Goal: Task Accomplishment & Management: Use online tool/utility

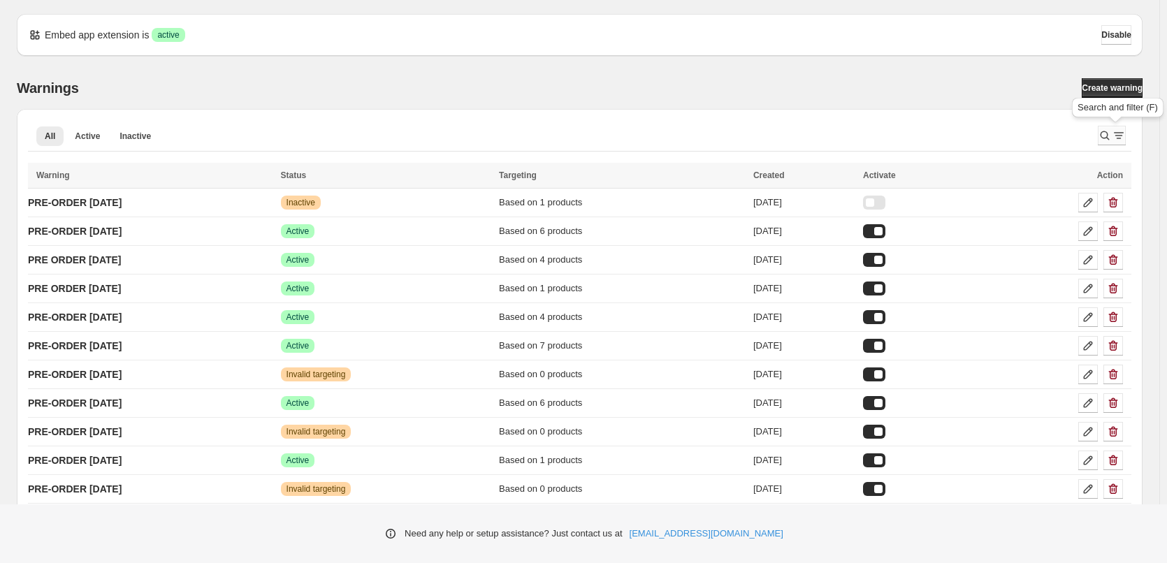
click at [1106, 135] on icon "Search and filter results" at bounding box center [1105, 136] width 14 height 14
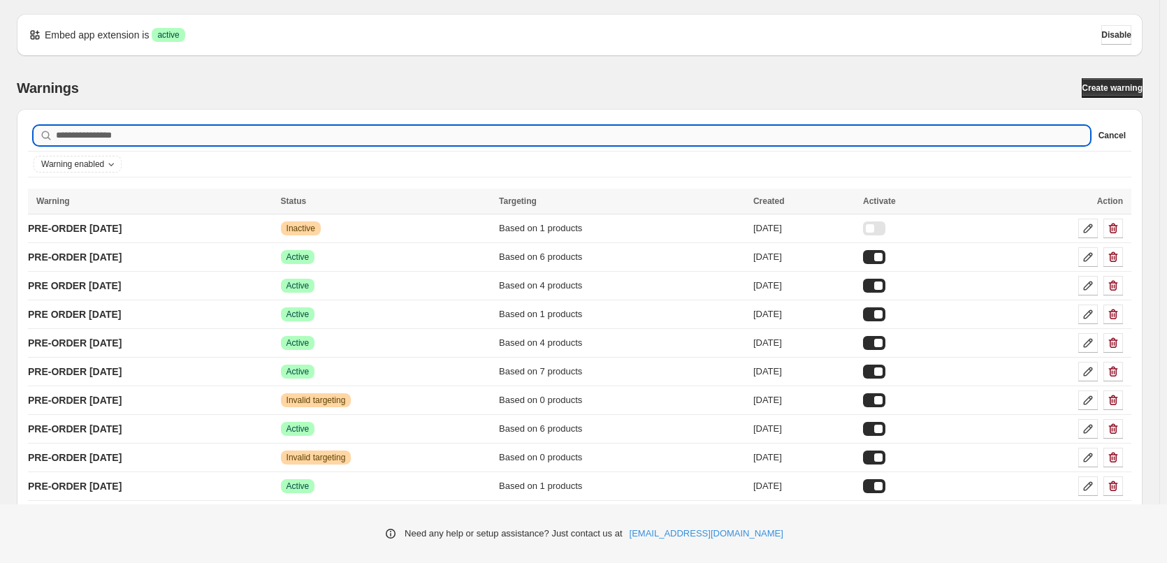
click at [289, 138] on input "Searching in all" at bounding box center [573, 136] width 1034 height 20
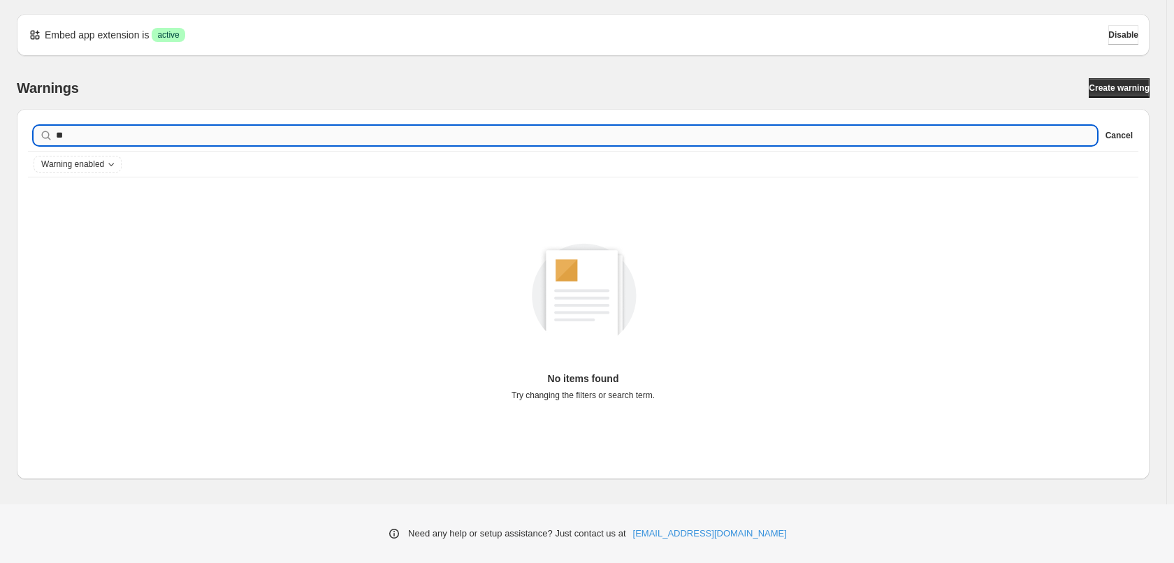
type input "*"
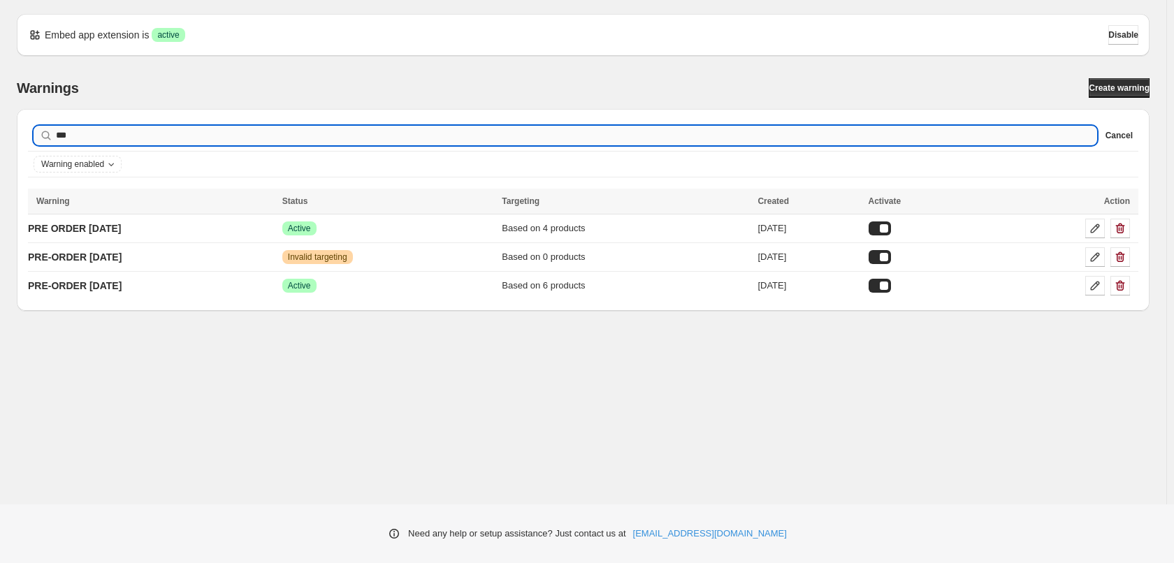
type input "****"
click at [122, 283] on p "PRE-ORDER [DATE]" at bounding box center [75, 286] width 94 height 14
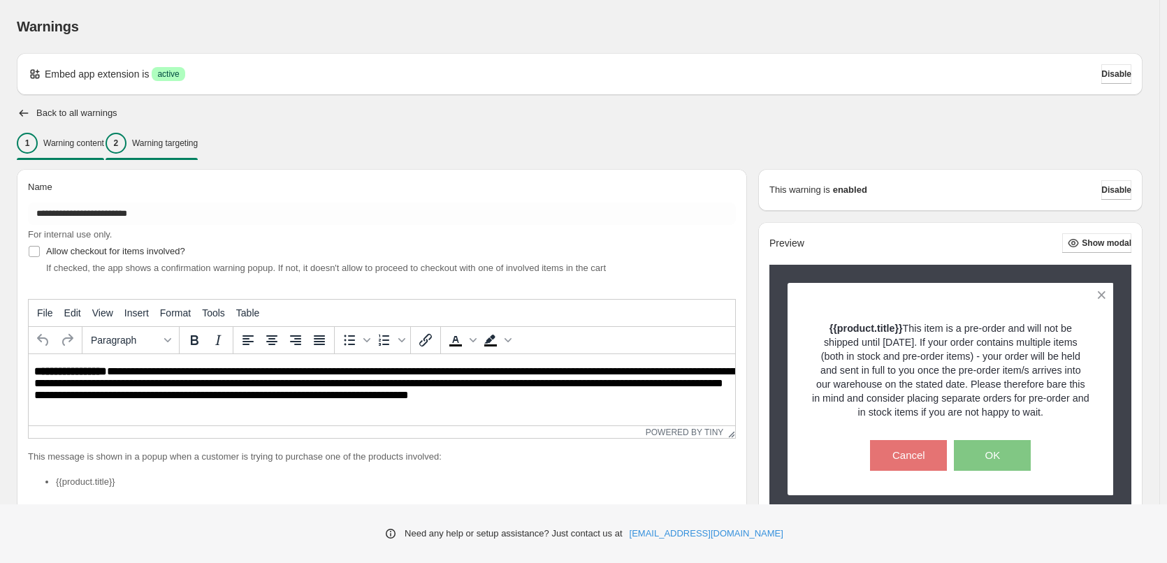
click at [190, 143] on p "Warning targeting" at bounding box center [165, 143] width 66 height 11
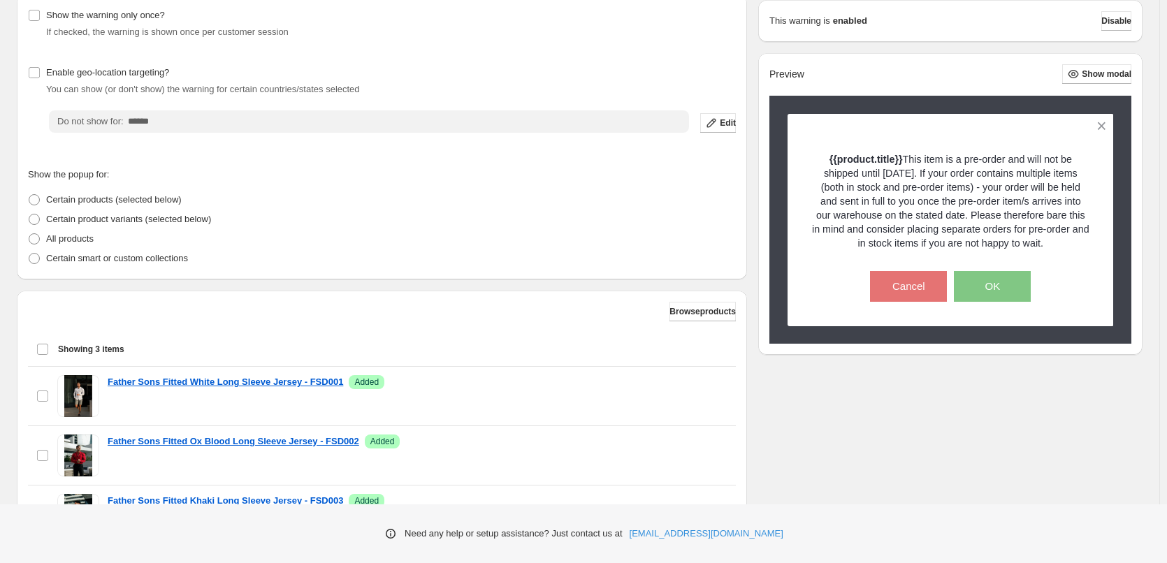
scroll to position [312, 0]
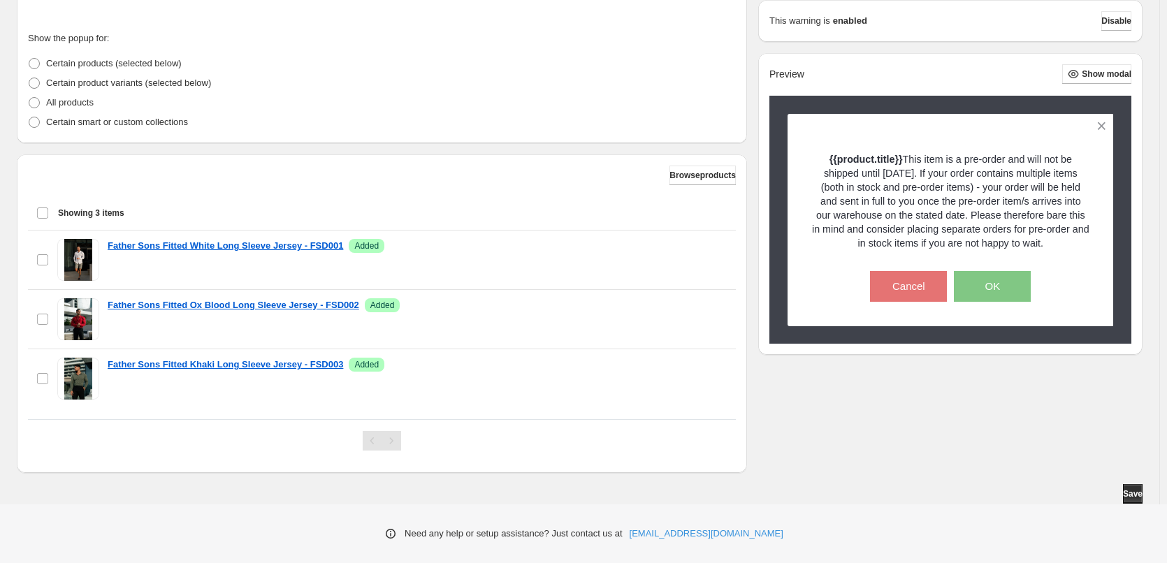
click at [36, 210] on div "Showing 3 items Select all 3 items Showing 3 items Select Select all 3 items 0 …" at bounding box center [382, 213] width 708 height 34
click at [43, 211] on div "Select all 3 items Showing 3 items" at bounding box center [381, 213] width 691 height 34
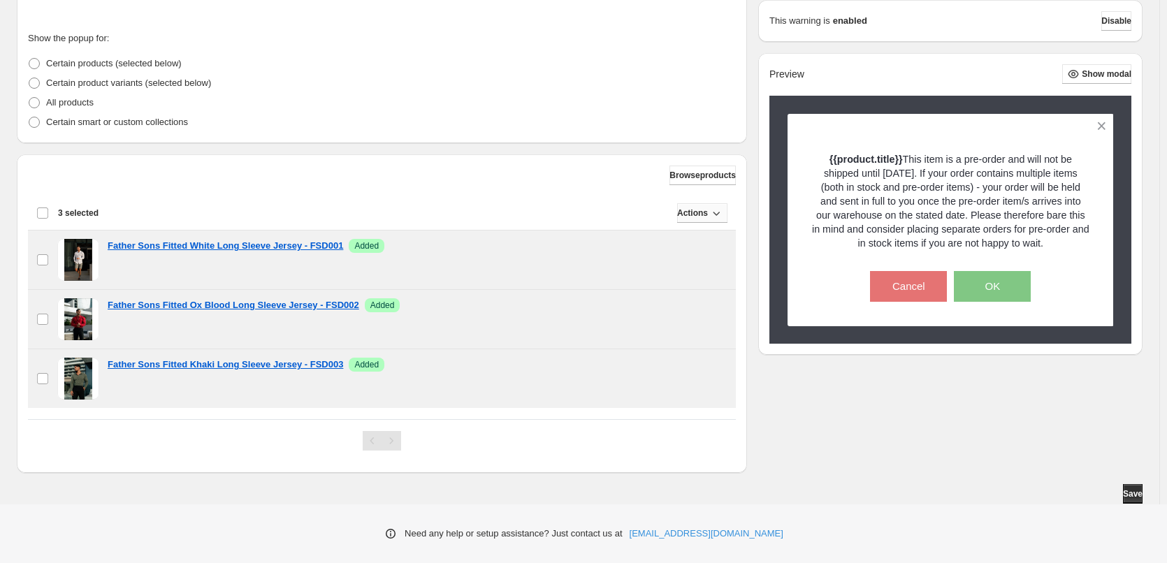
click at [695, 212] on span "Actions" at bounding box center [692, 213] width 31 height 11
click at [702, 243] on span "Remove" at bounding box center [699, 243] width 34 height 10
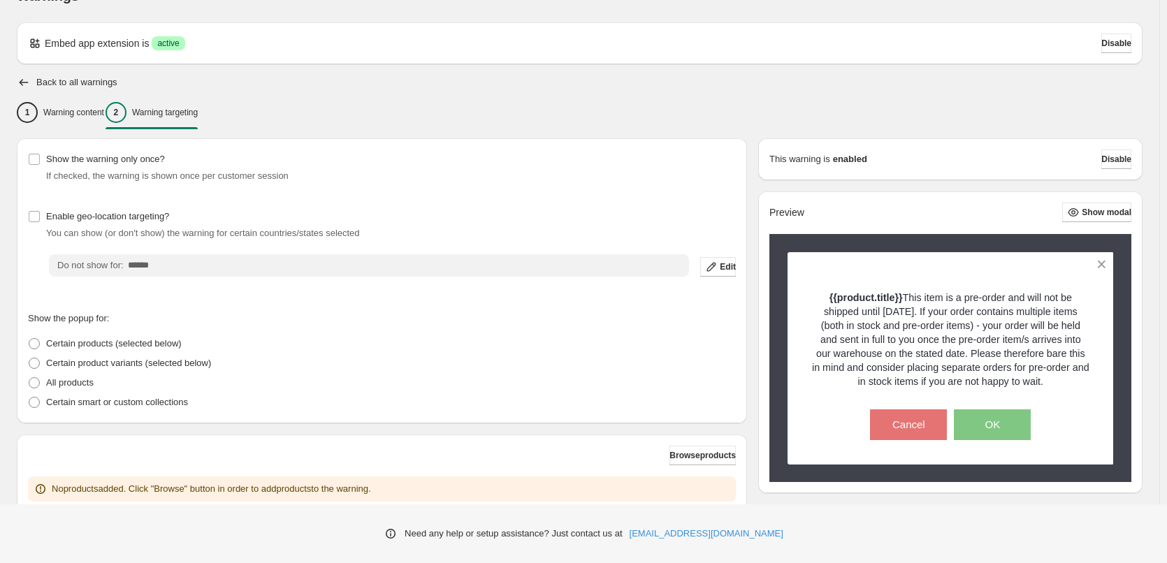
scroll to position [0, 0]
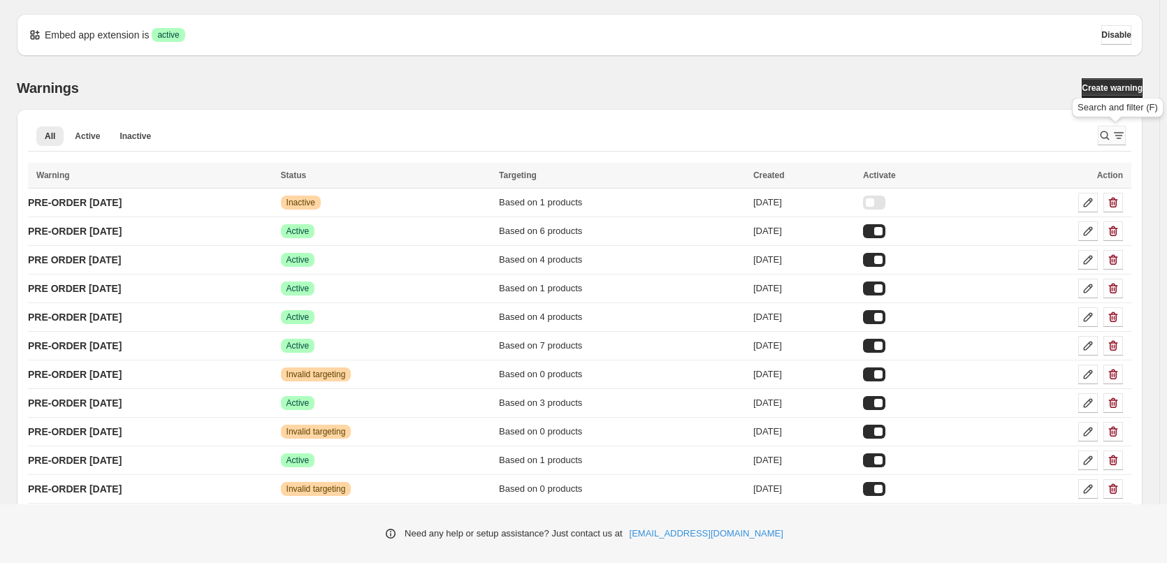
click at [1110, 133] on icon "Search and filter results" at bounding box center [1105, 135] width 9 height 9
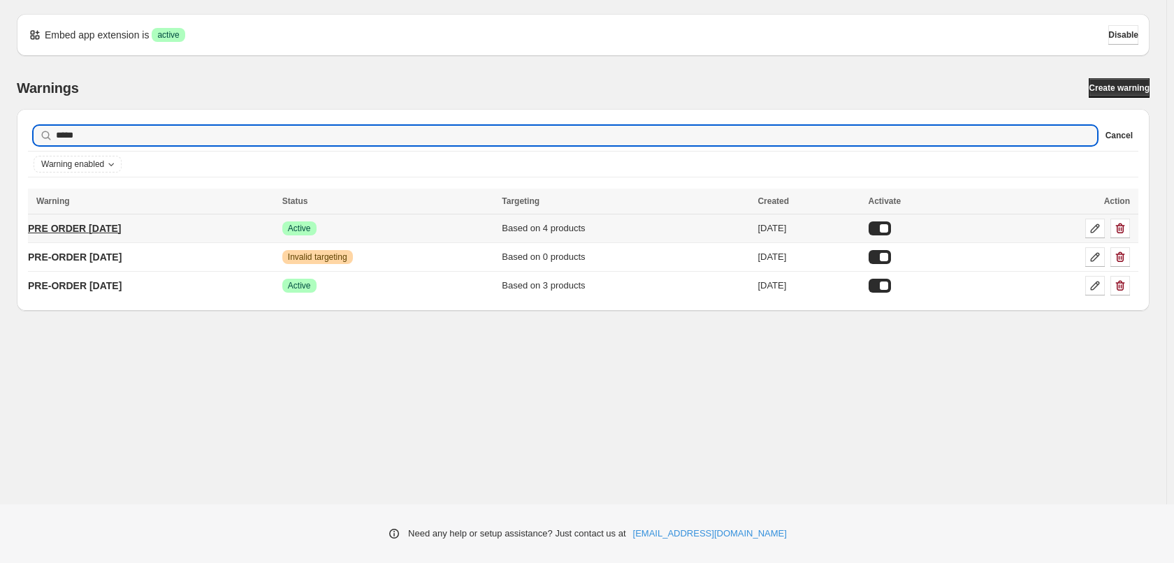
type input "****"
click at [75, 229] on p "PRE ORDER [DATE]" at bounding box center [75, 229] width 94 height 14
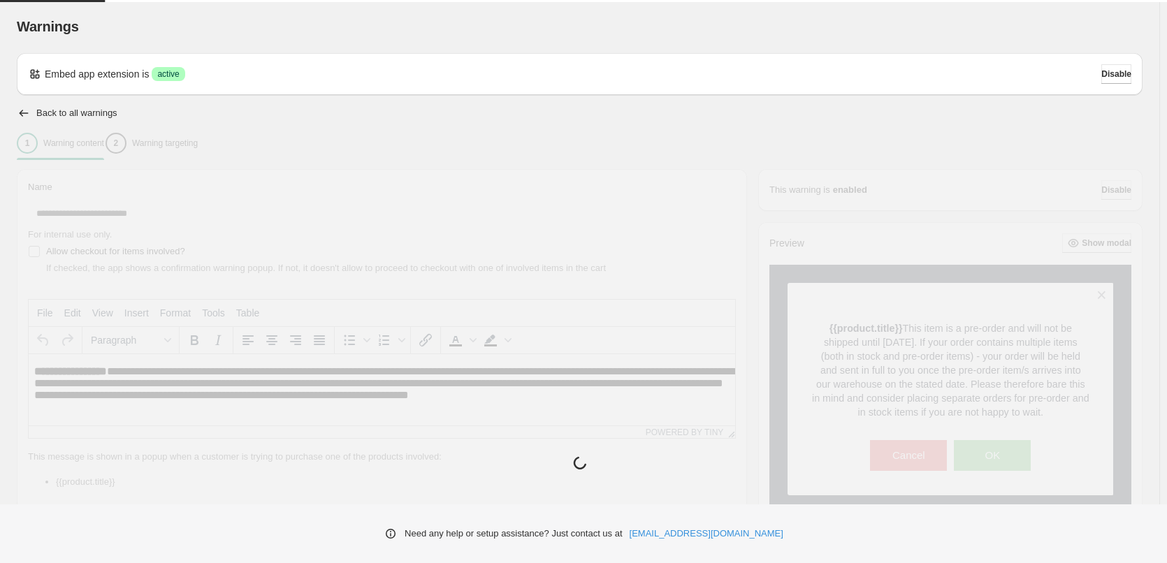
type input "**********"
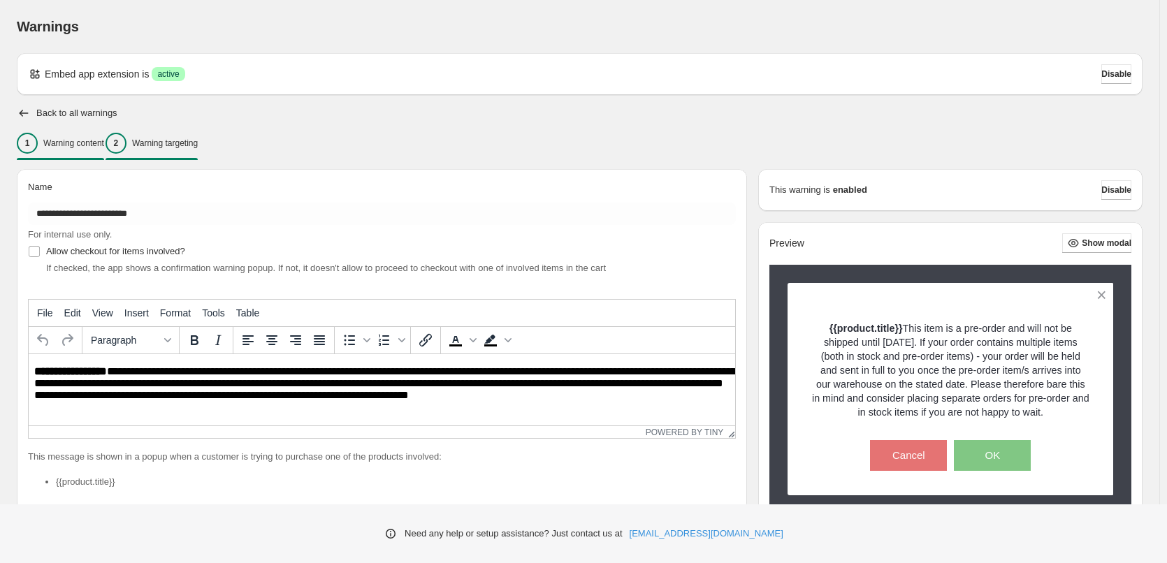
click at [178, 143] on p "Warning targeting" at bounding box center [165, 143] width 66 height 11
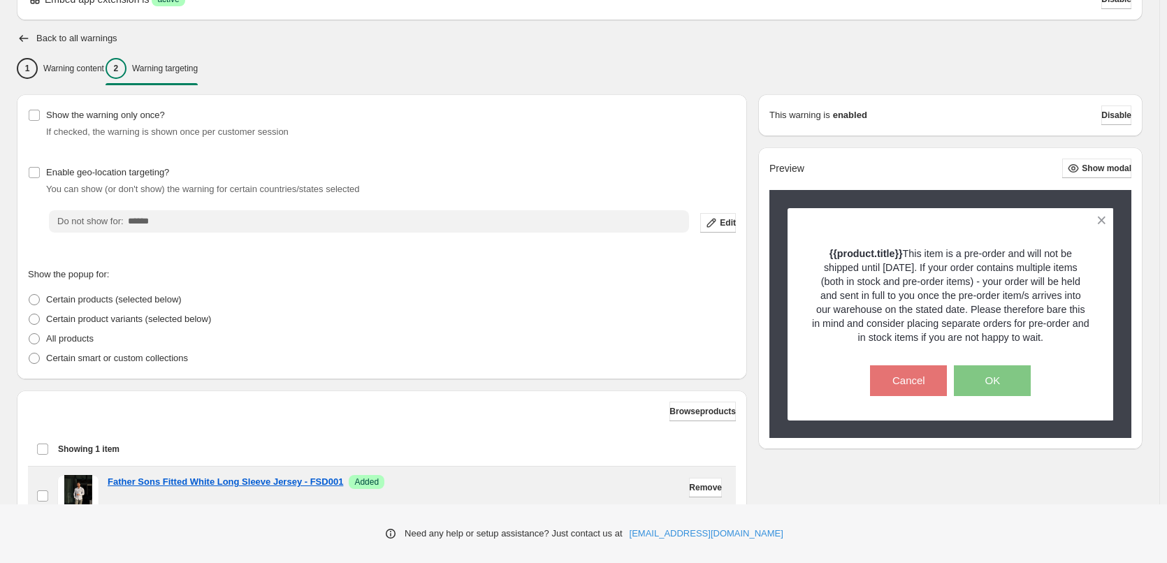
scroll to position [193, 0]
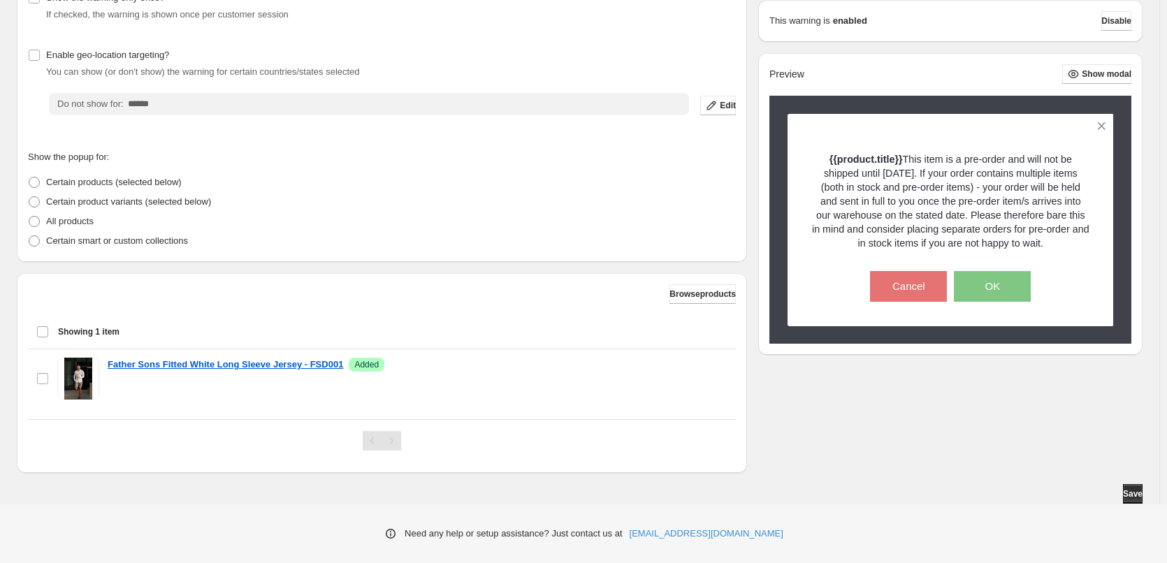
click at [40, 331] on div "Select item Showing 1 item" at bounding box center [381, 332] width 691 height 34
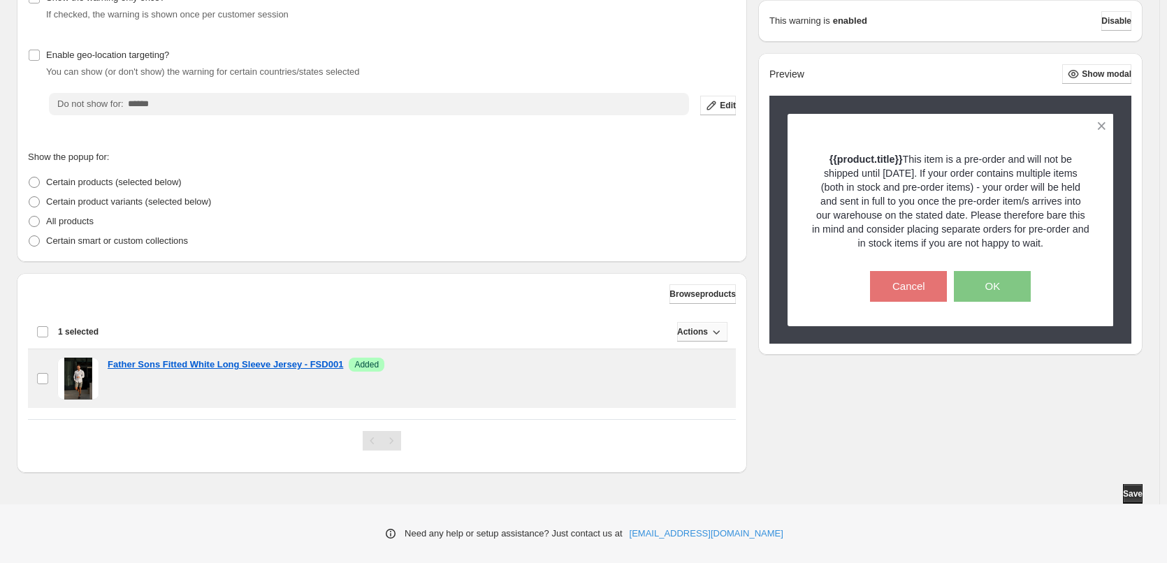
click at [692, 332] on span "Actions" at bounding box center [692, 331] width 31 height 11
click at [695, 360] on span "Remove" at bounding box center [699, 361] width 34 height 10
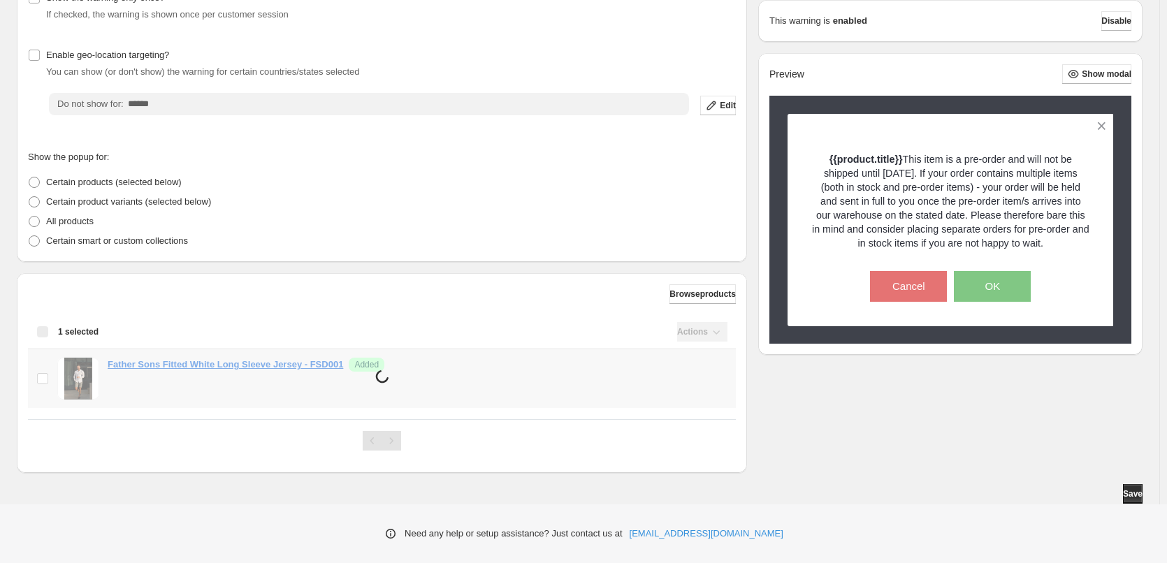
scroll to position [125, 0]
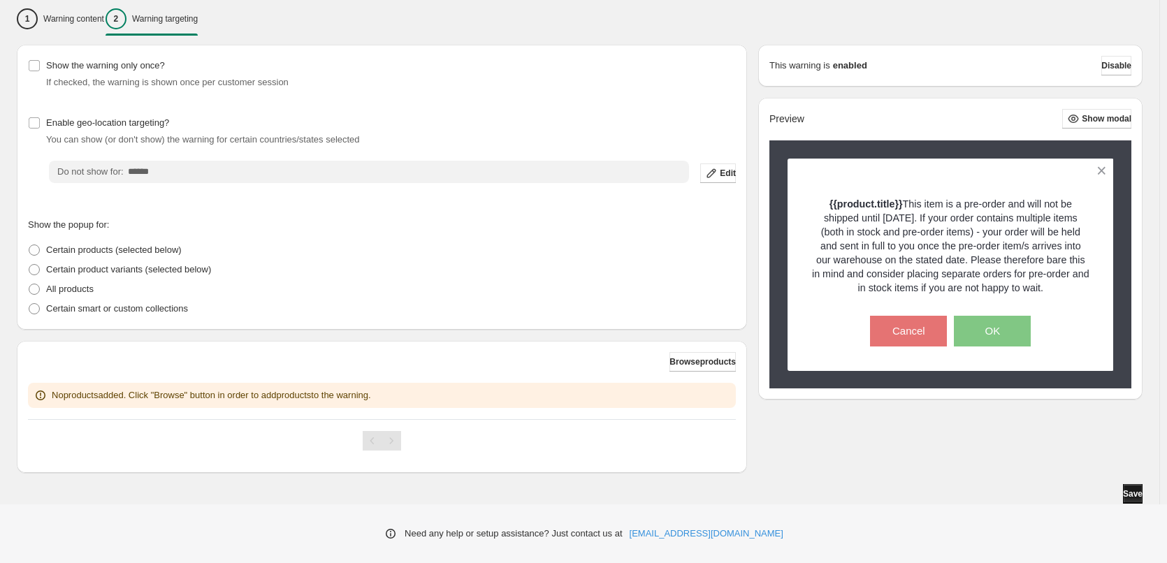
click at [1125, 491] on span "Save" at bounding box center [1133, 494] width 20 height 11
